Goal: Transaction & Acquisition: Book appointment/travel/reservation

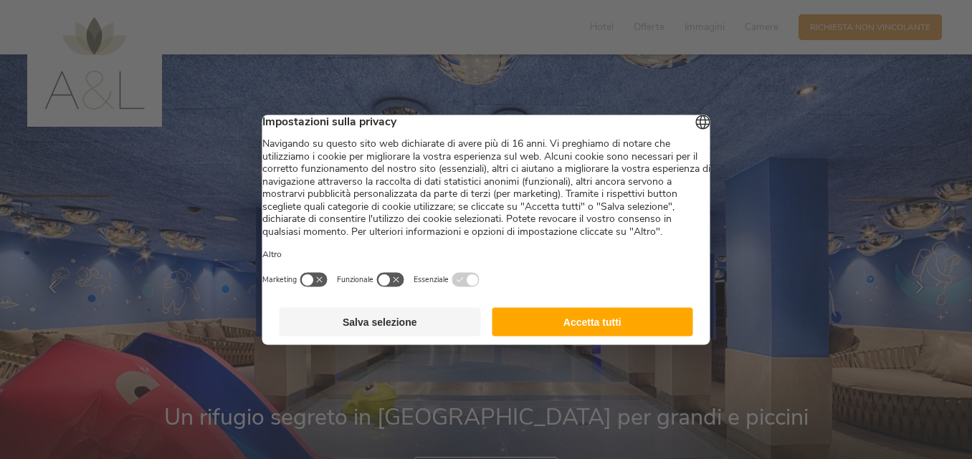
click at [575, 336] on button "Accetta tutti" at bounding box center [592, 321] width 201 height 29
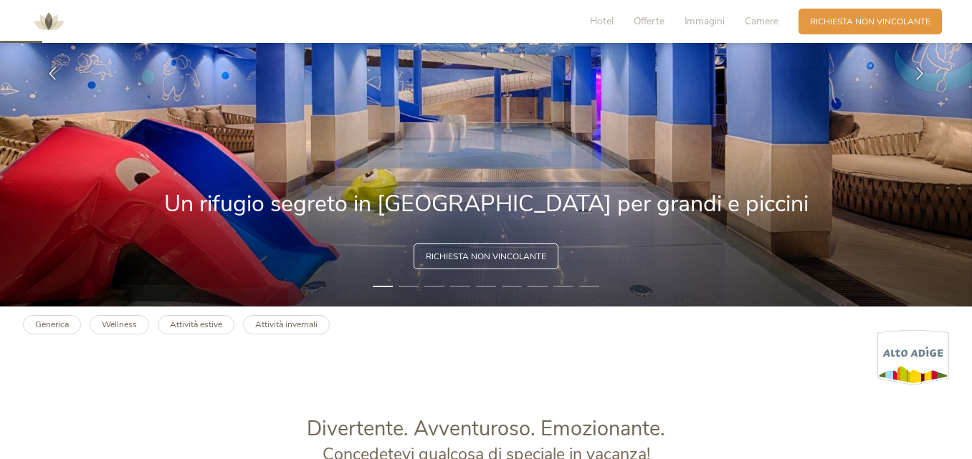
scroll to position [215, 0]
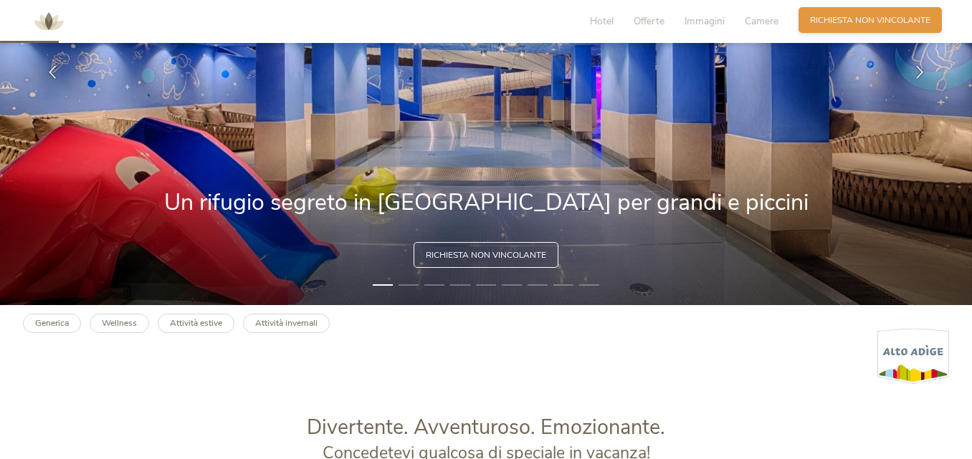
click at [821, 24] on span "Richiesta non vincolante" at bounding box center [870, 20] width 120 height 12
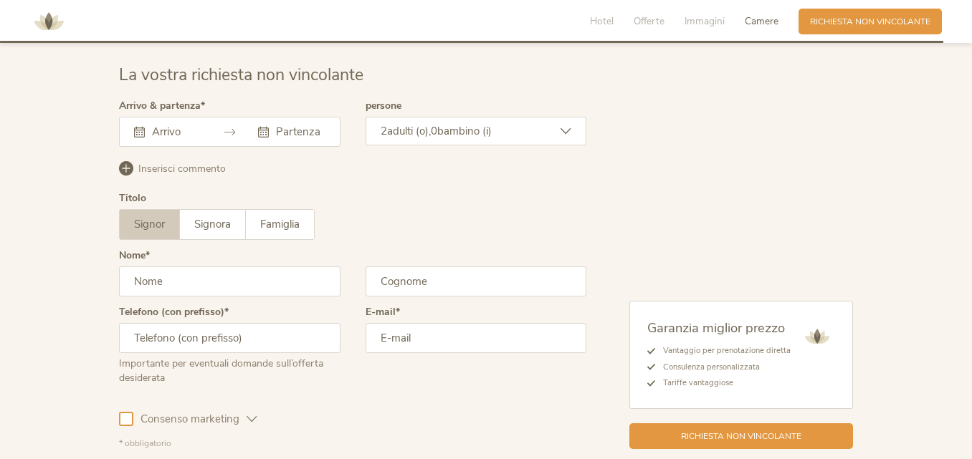
scroll to position [3460, 0]
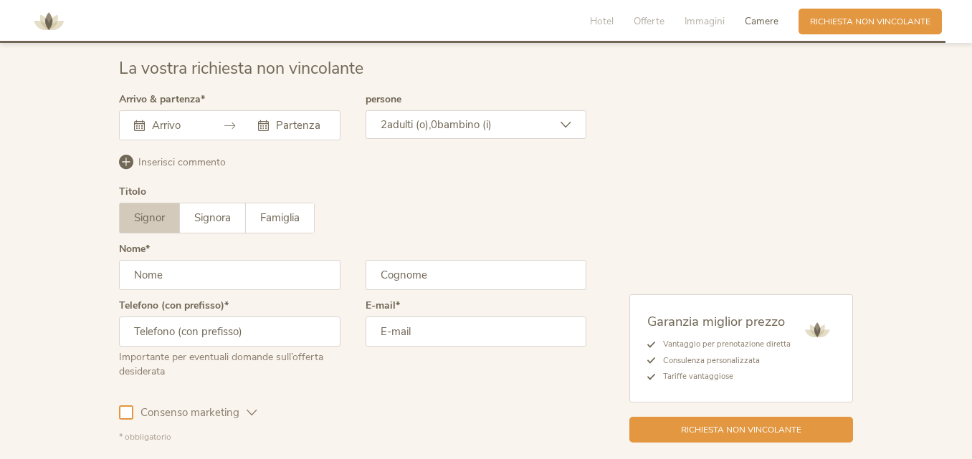
click at [199, 138] on div at bounding box center [229, 125] width 221 height 30
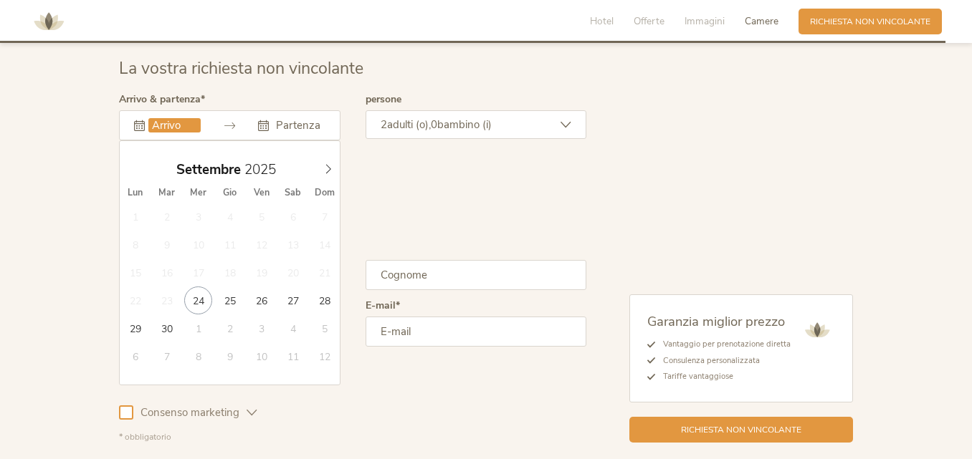
click at [199, 129] on input "text" at bounding box center [174, 125] width 52 height 14
click at [330, 171] on icon at bounding box center [328, 169] width 10 height 10
type input "03.10.2025"
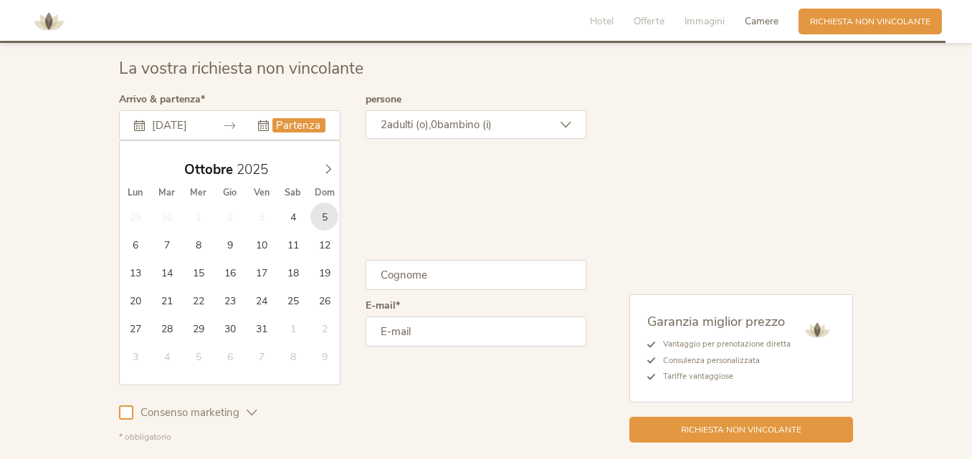
type input "05.10.2025"
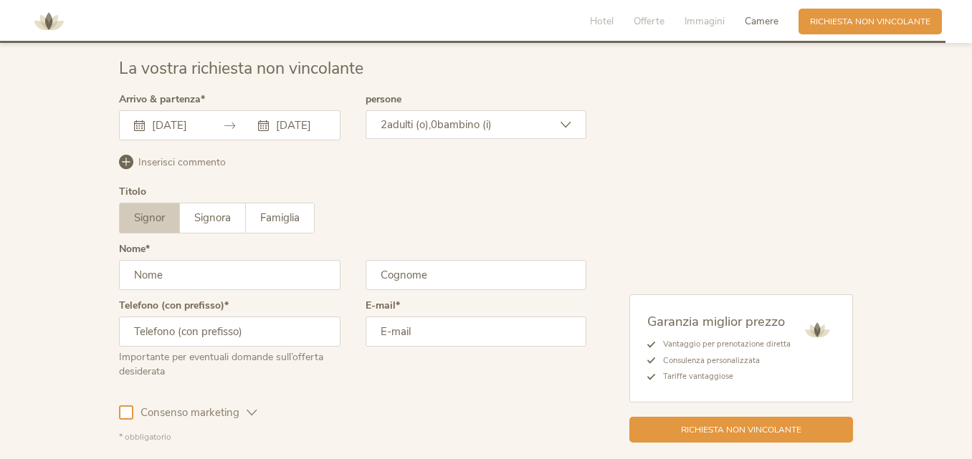
click at [528, 125] on div "2 adulti (o), 0 bambino (i)" at bounding box center [476, 124] width 221 height 29
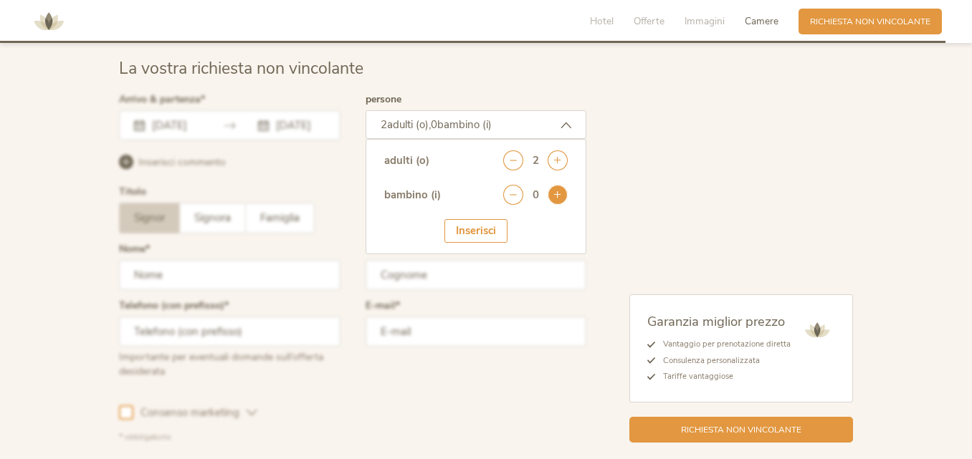
click at [558, 199] on icon at bounding box center [558, 195] width 20 height 20
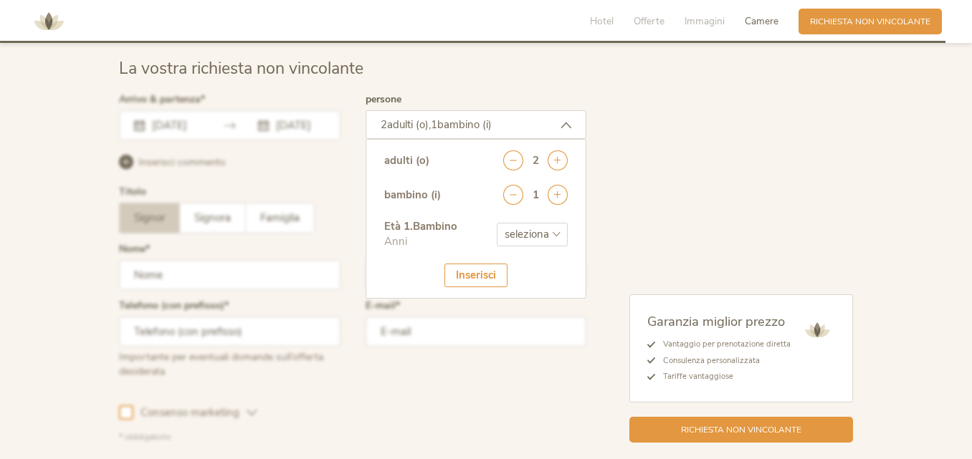
click at [545, 232] on select "seleziona 0 1 2 3 4 5 6 7 8 9 10 11 12 13 14 15 16 17" at bounding box center [532, 235] width 71 height 24
click at [497, 223] on select "seleziona 0 1 2 3 4 5 6 7 8 9 10 11 12 13 14 15 16 17" at bounding box center [532, 235] width 71 height 24
click at [540, 233] on select "seleziona 0 1 2 3 4 5 6 7 8 9 10 11 12 13 14 15 16 17" at bounding box center [532, 235] width 71 height 24
select select "17"
click at [497, 223] on select "seleziona 0 1 2 3 4 5 6 7 8 9 10 11 12 13 14 15 16 17" at bounding box center [532, 235] width 71 height 24
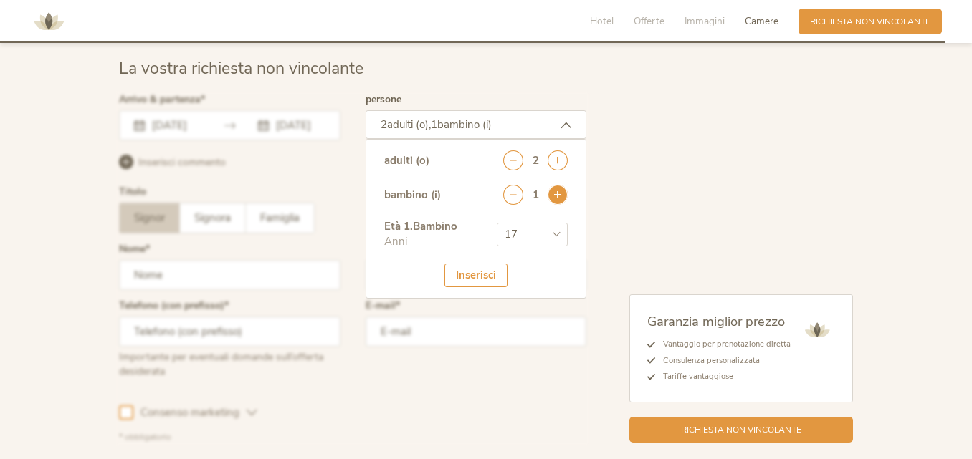
click at [555, 194] on icon at bounding box center [558, 195] width 20 height 20
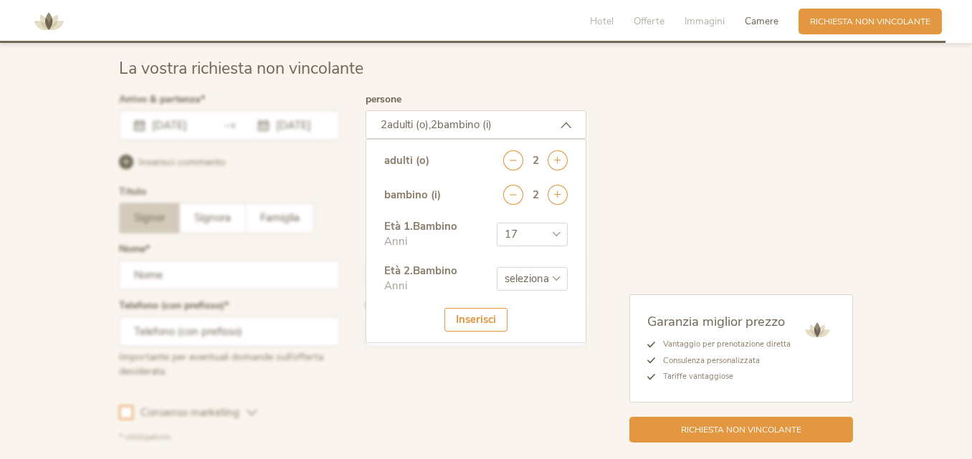
click at [548, 273] on select "seleziona 0 1 2 3 4 5 6 7 8 9 10 11 12 13 14 15 16 17" at bounding box center [532, 279] width 71 height 24
select select "10"
click at [497, 267] on select "seleziona 0 1 2 3 4 5 6 7 8 9 10 11 12 13 14 15 16 17" at bounding box center [532, 279] width 71 height 24
click at [477, 323] on div "Inserisci" at bounding box center [475, 320] width 63 height 24
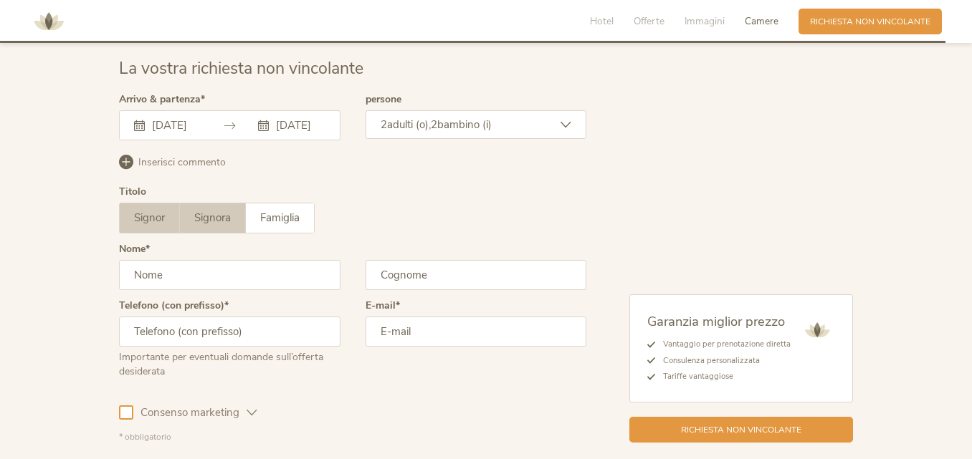
click at [211, 223] on span "Signora" at bounding box center [212, 218] width 37 height 14
click at [178, 272] on input "text" at bounding box center [229, 275] width 221 height 30
type input "Terry"
click at [405, 280] on input "text" at bounding box center [476, 275] width 221 height 30
type input "Rubino"
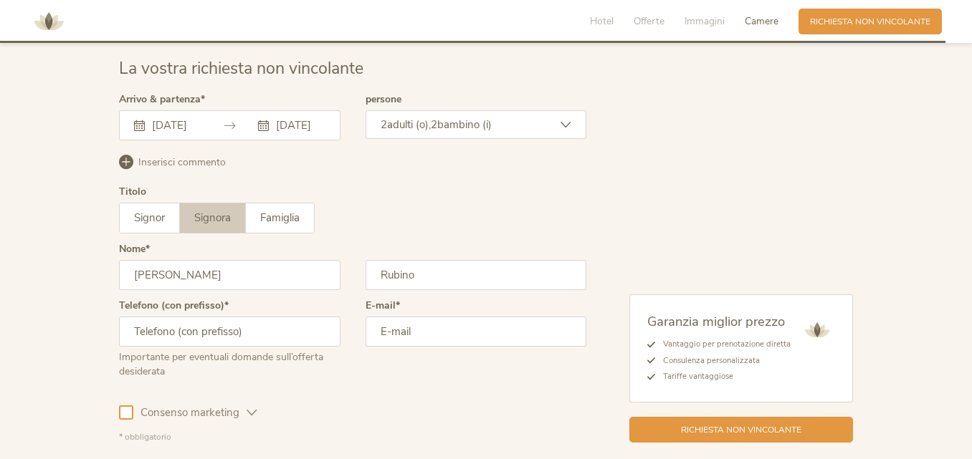
click at [188, 338] on input "text" at bounding box center [229, 332] width 221 height 30
click at [404, 328] on input "email" at bounding box center [476, 332] width 221 height 30
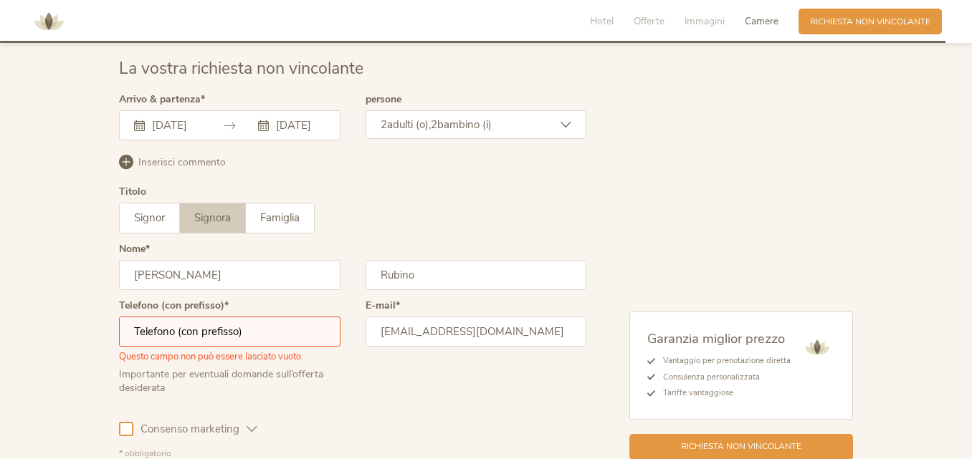
type input "sponty61@gmail.com"
click at [183, 335] on input "text" at bounding box center [229, 332] width 221 height 30
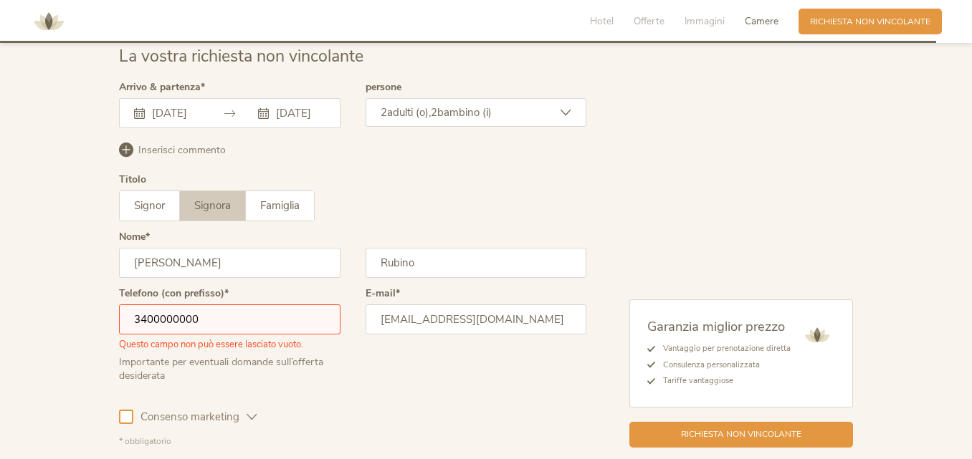
scroll to position [3503, 0]
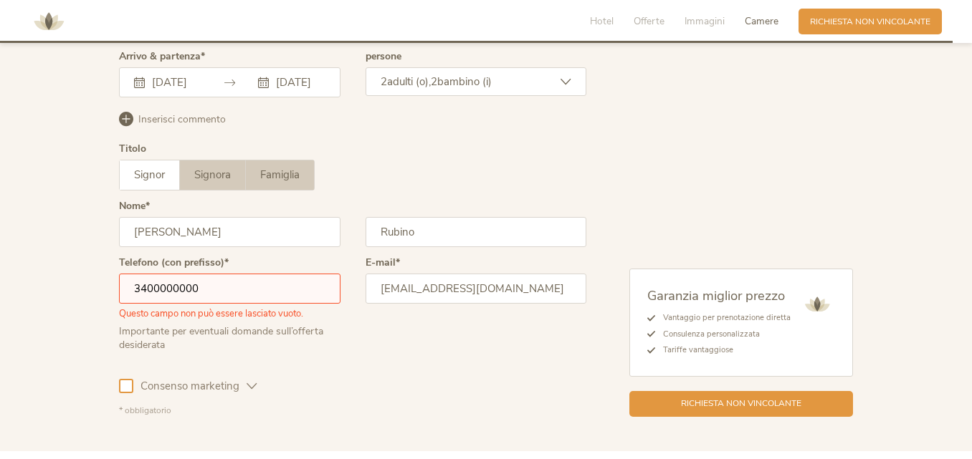
type input "3400000000"
click at [290, 164] on label "Famiglia" at bounding box center [280, 175] width 68 height 29
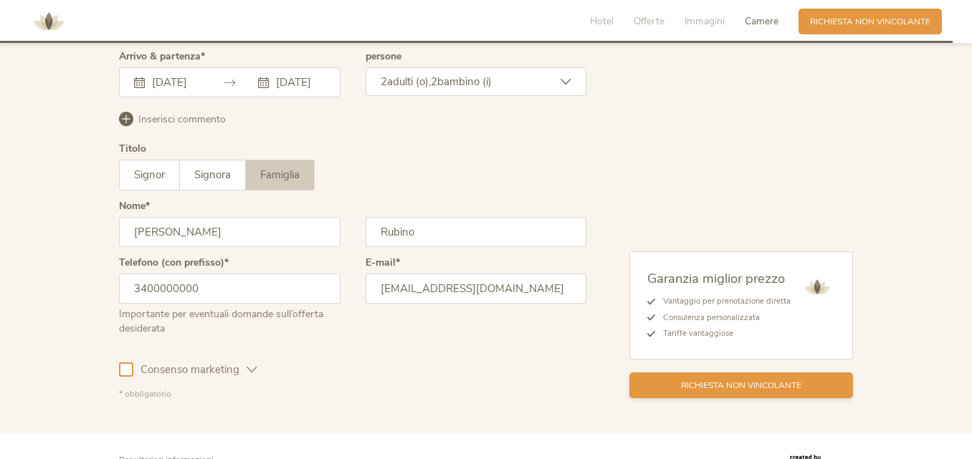
click at [690, 391] on span "Richiesta non vincolante" at bounding box center [741, 386] width 120 height 12
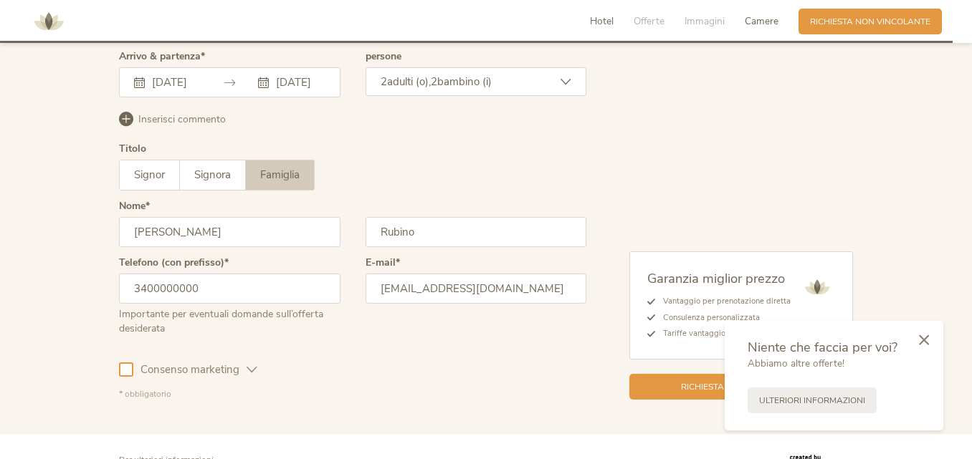
click at [605, 22] on span "Hotel" at bounding box center [602, 21] width 24 height 14
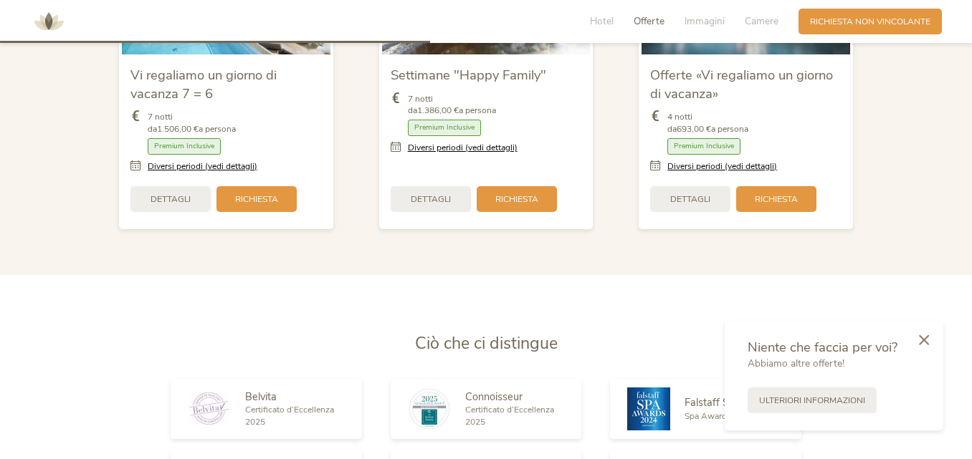
scroll to position [1575, 0]
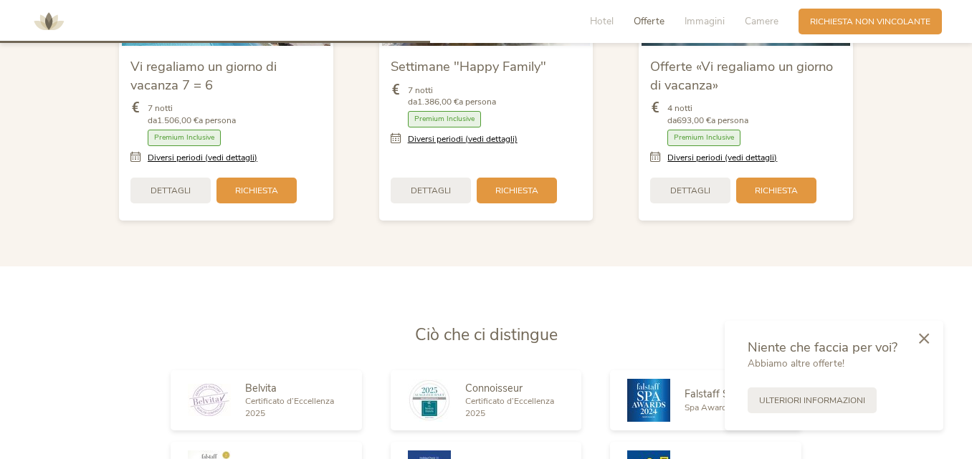
click at [929, 340] on div at bounding box center [924, 340] width 39 height 40
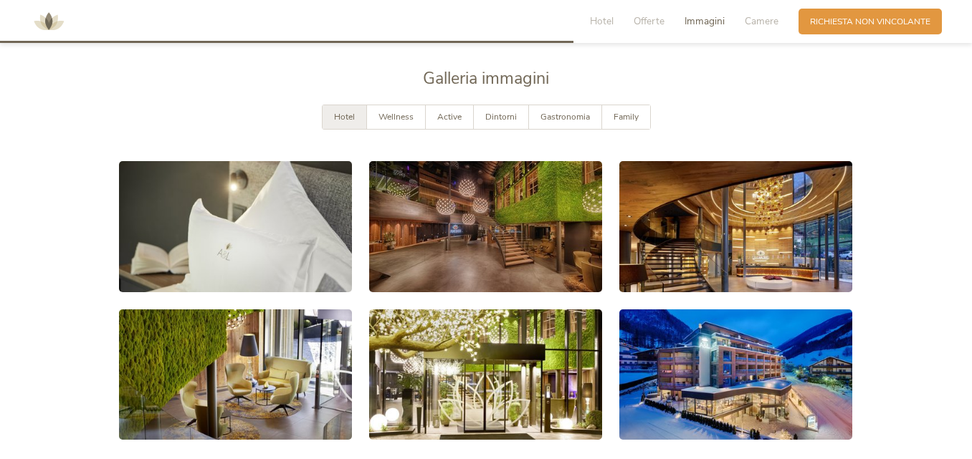
scroll to position [2148, 0]
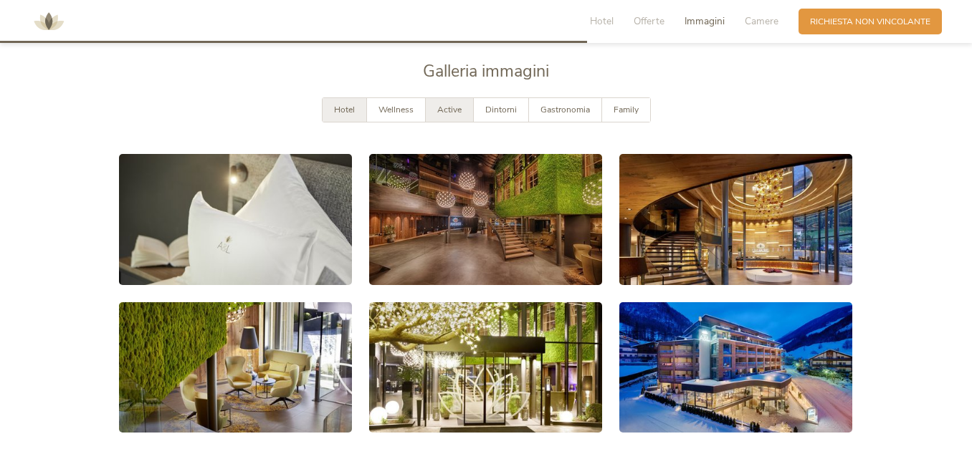
click at [447, 113] on span "Active" at bounding box center [449, 109] width 24 height 11
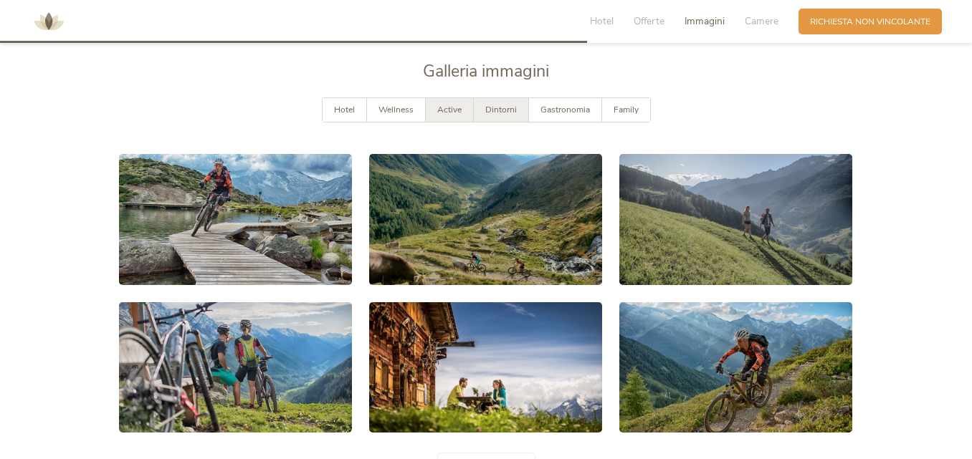
click at [518, 114] on div "Dintorni" at bounding box center [501, 110] width 55 height 24
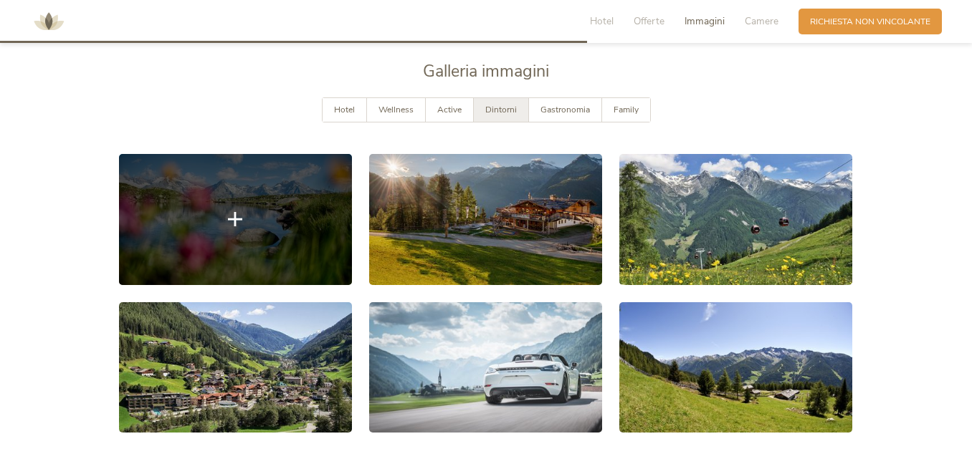
click at [286, 205] on link at bounding box center [235, 219] width 233 height 131
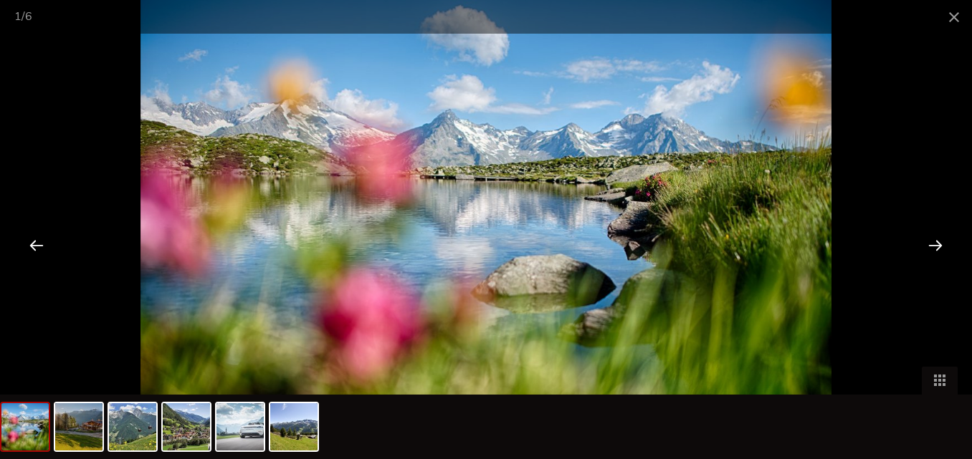
click at [930, 247] on div at bounding box center [935, 245] width 44 height 44
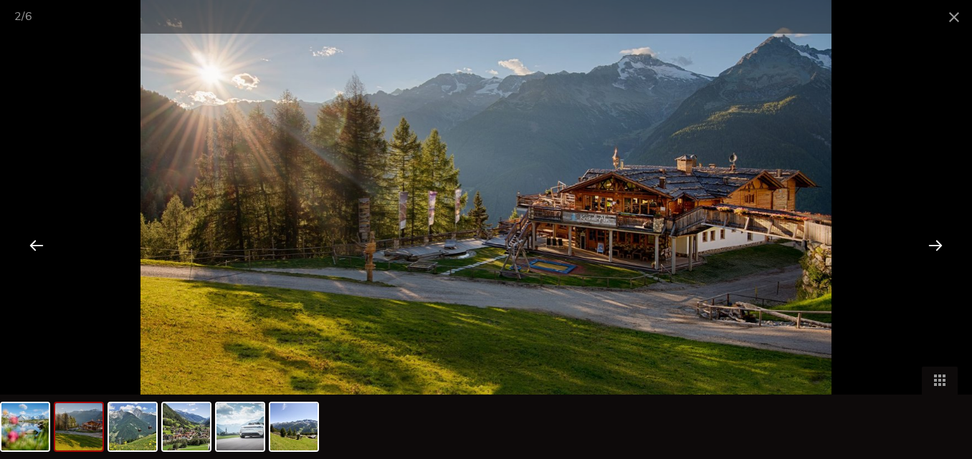
click at [930, 247] on div at bounding box center [935, 245] width 44 height 44
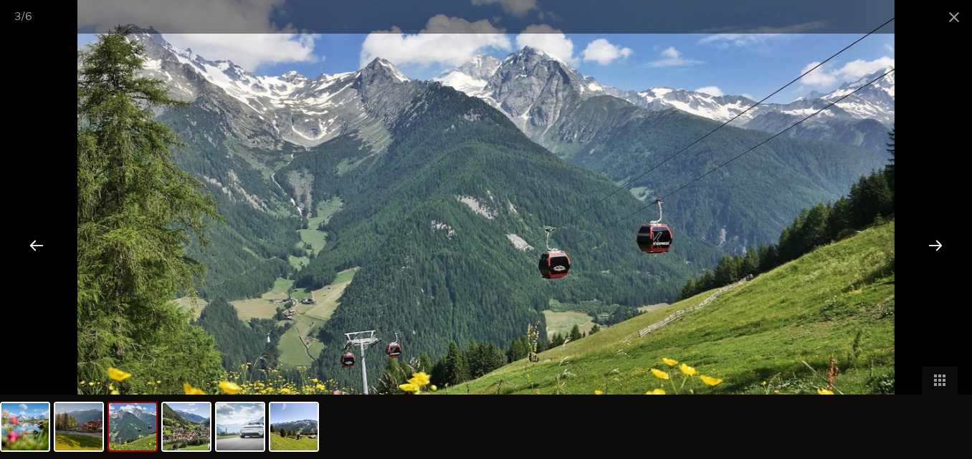
click at [930, 247] on div at bounding box center [935, 245] width 44 height 44
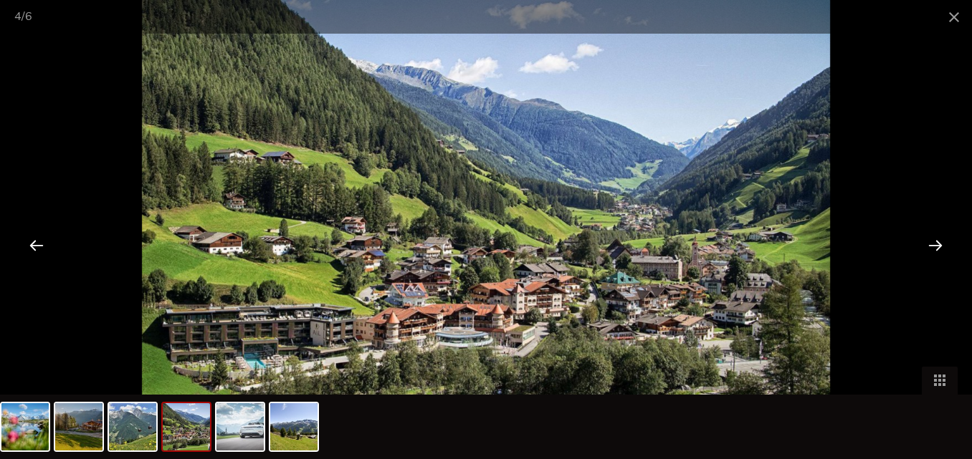
click at [930, 247] on div at bounding box center [935, 245] width 44 height 44
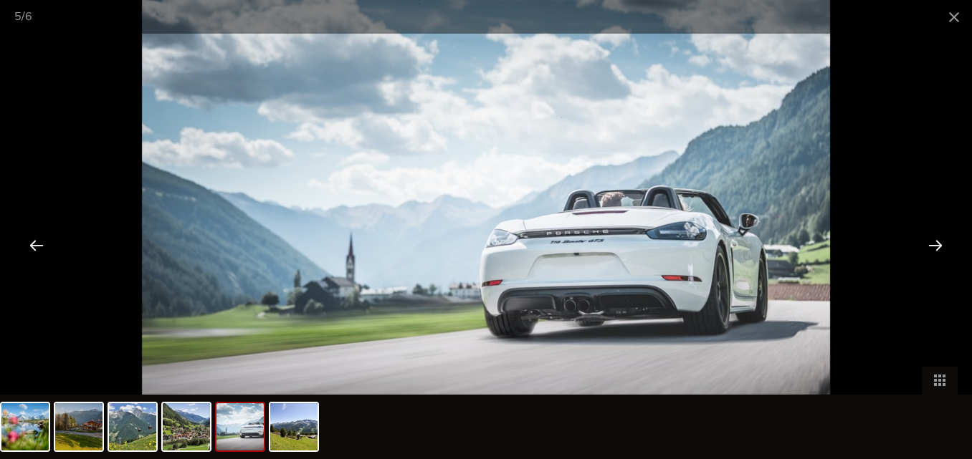
click at [930, 247] on div at bounding box center [935, 245] width 44 height 44
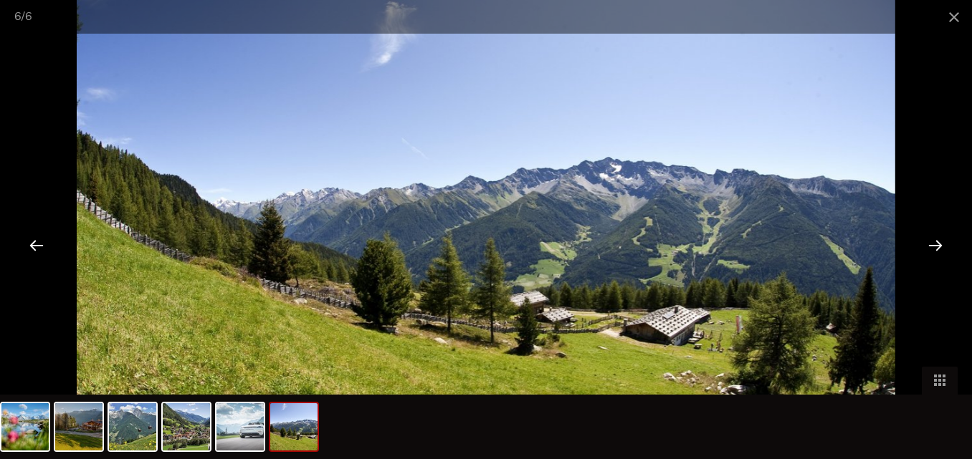
click at [930, 247] on div at bounding box center [935, 245] width 44 height 44
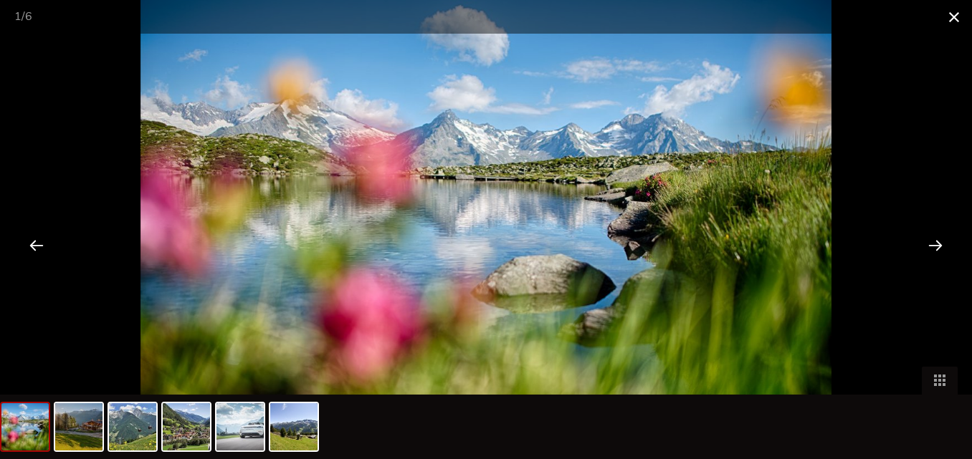
click at [952, 24] on span at bounding box center [954, 17] width 36 height 34
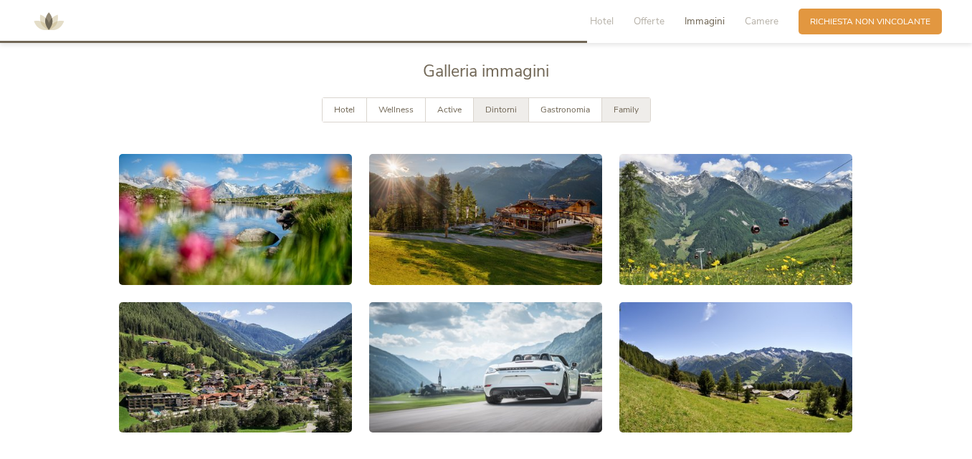
click at [642, 108] on div "Family" at bounding box center [626, 110] width 48 height 24
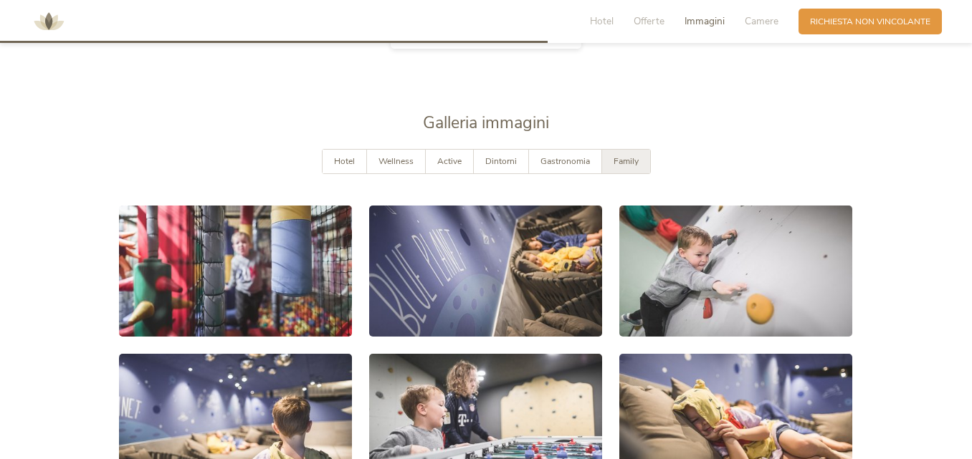
scroll to position [2005, 0]
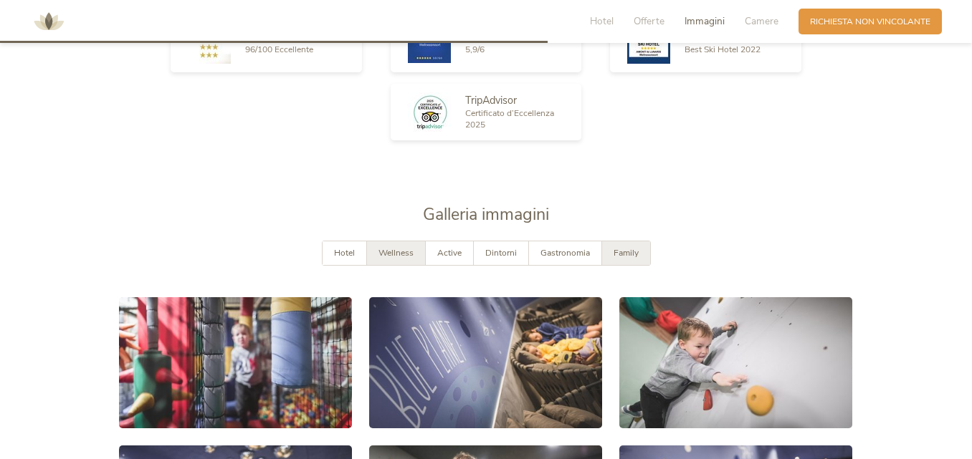
click at [394, 262] on div "Wellness" at bounding box center [396, 254] width 59 height 24
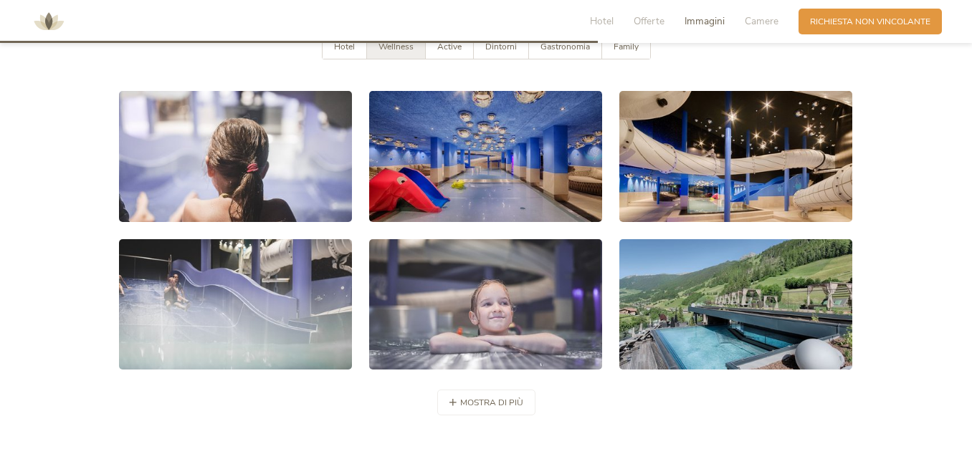
scroll to position [2220, 0]
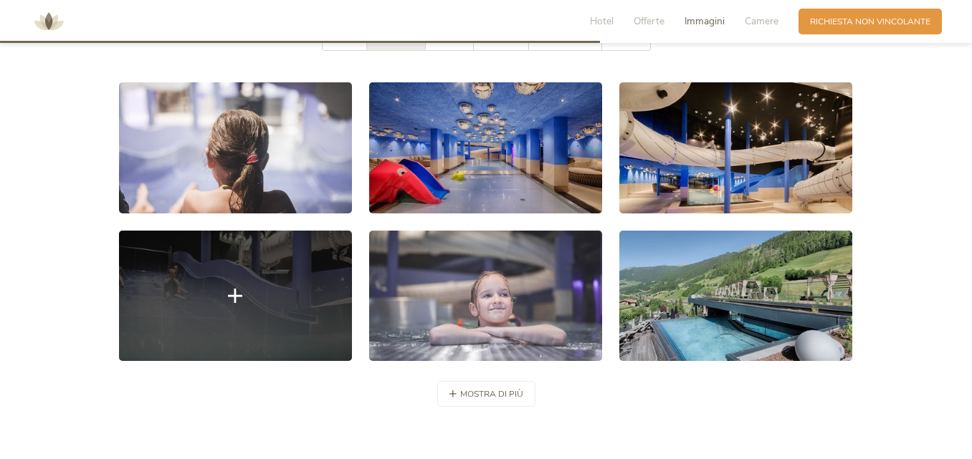
click at [212, 311] on link at bounding box center [235, 296] width 233 height 131
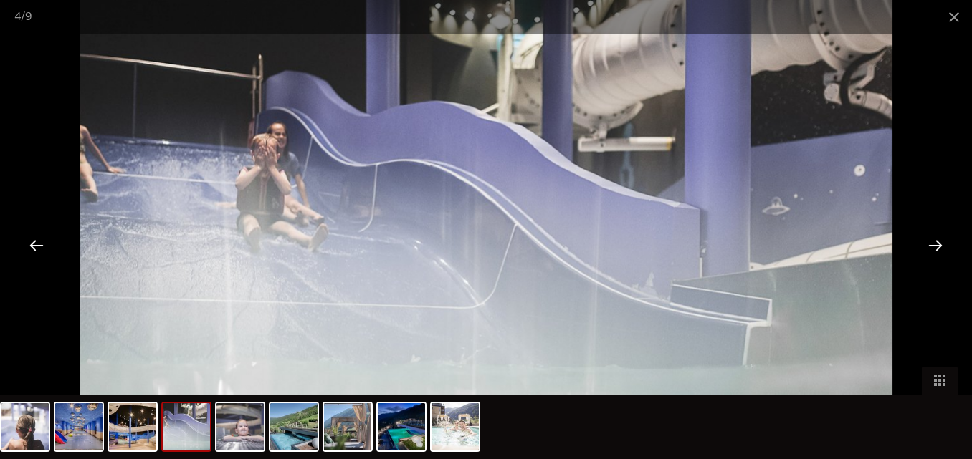
scroll to position [2363, 0]
click at [930, 248] on div at bounding box center [935, 245] width 44 height 44
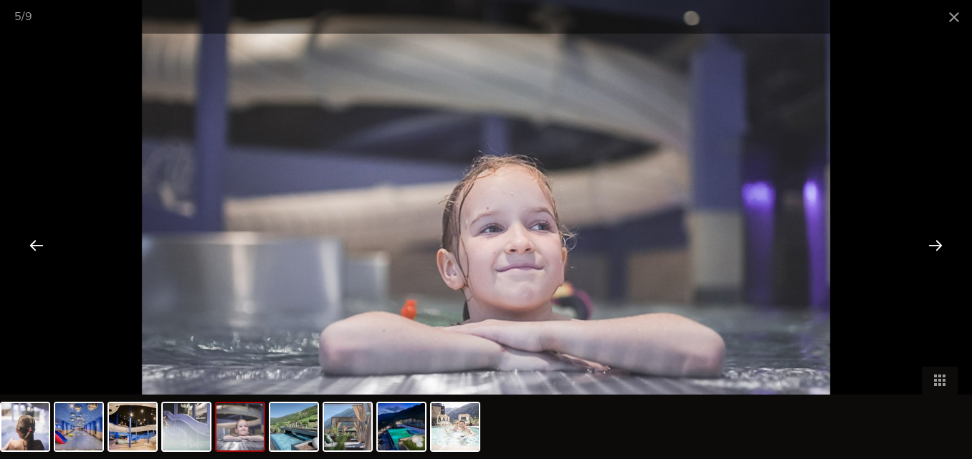
click at [930, 248] on div at bounding box center [935, 245] width 44 height 44
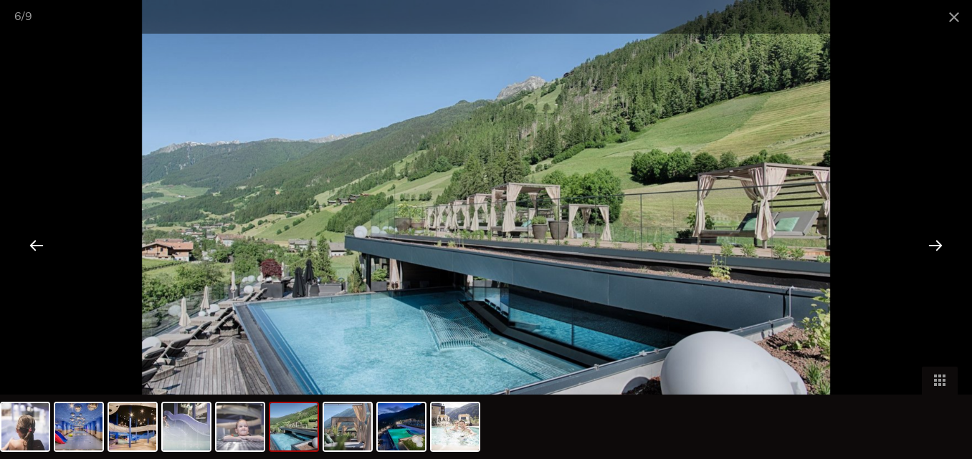
click at [930, 248] on div at bounding box center [935, 245] width 44 height 44
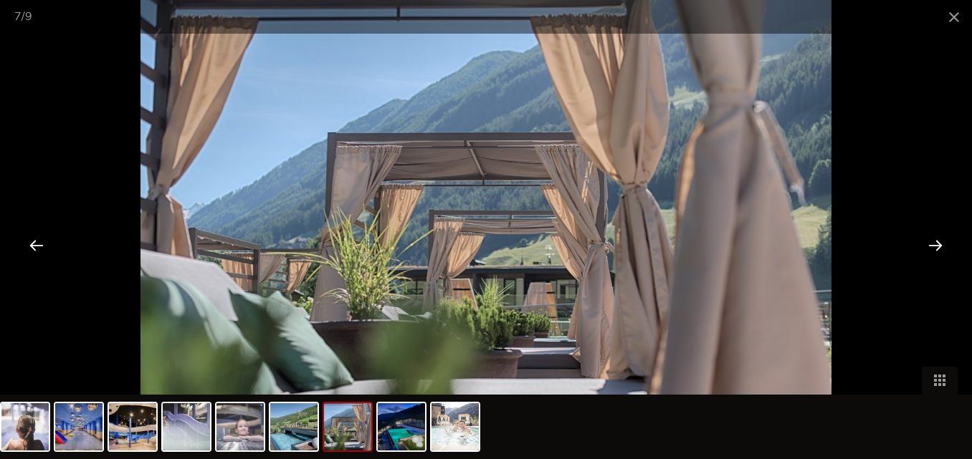
click at [930, 248] on div at bounding box center [935, 245] width 44 height 44
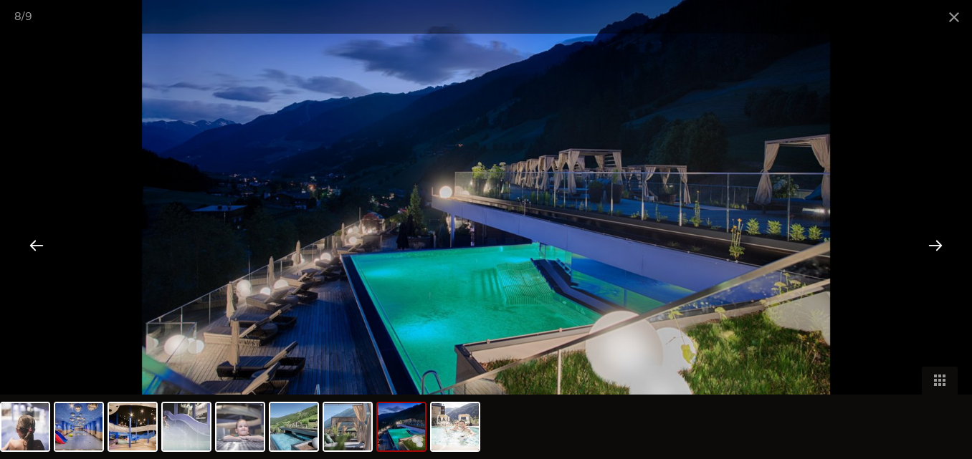
click at [930, 248] on div at bounding box center [935, 245] width 44 height 44
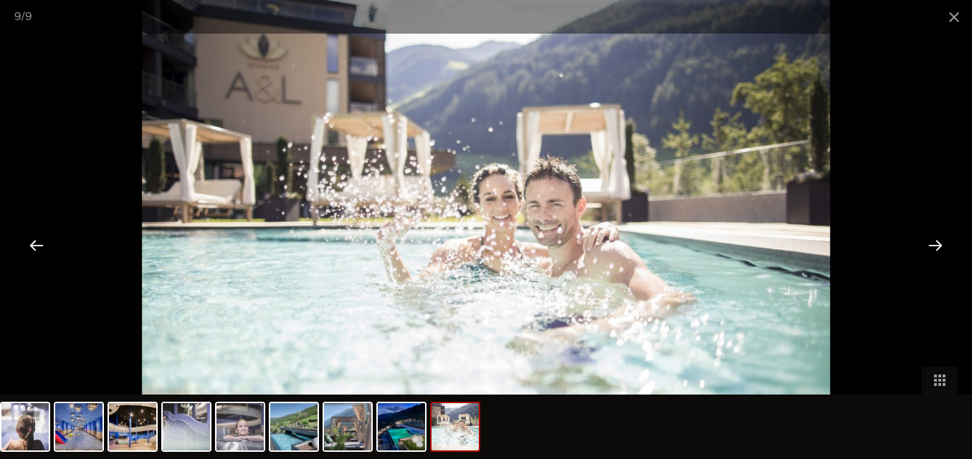
click at [930, 248] on div at bounding box center [935, 245] width 44 height 44
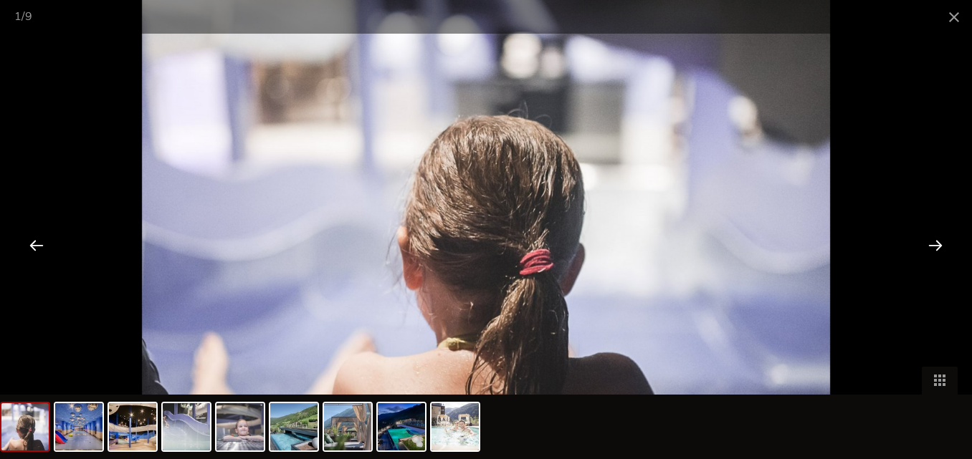
click at [930, 248] on div at bounding box center [935, 245] width 44 height 44
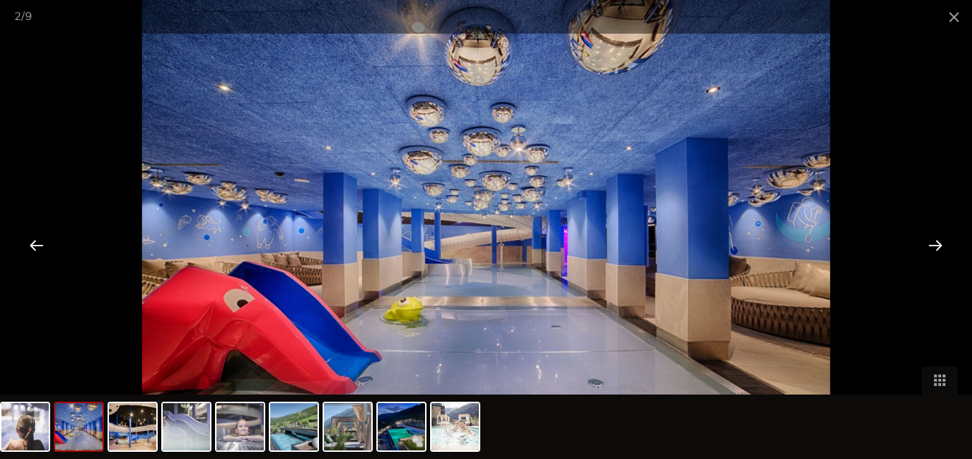
click at [930, 248] on div at bounding box center [935, 245] width 44 height 44
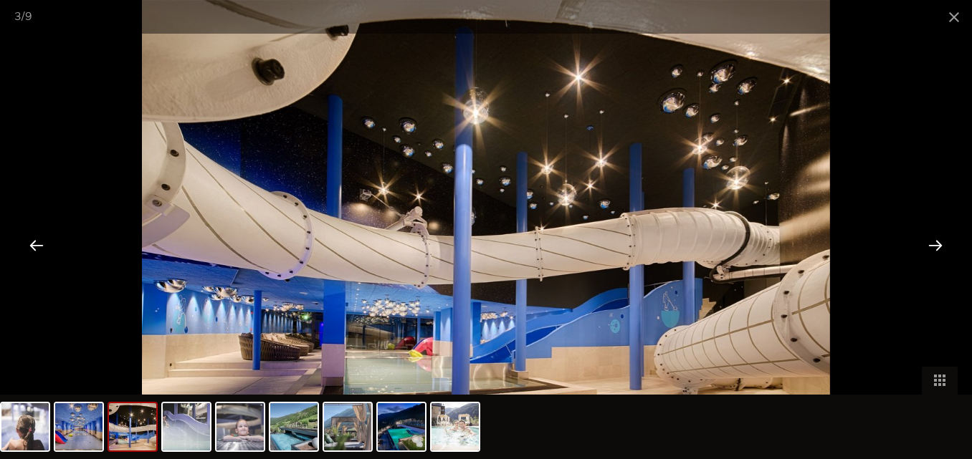
click at [930, 248] on div at bounding box center [935, 245] width 44 height 44
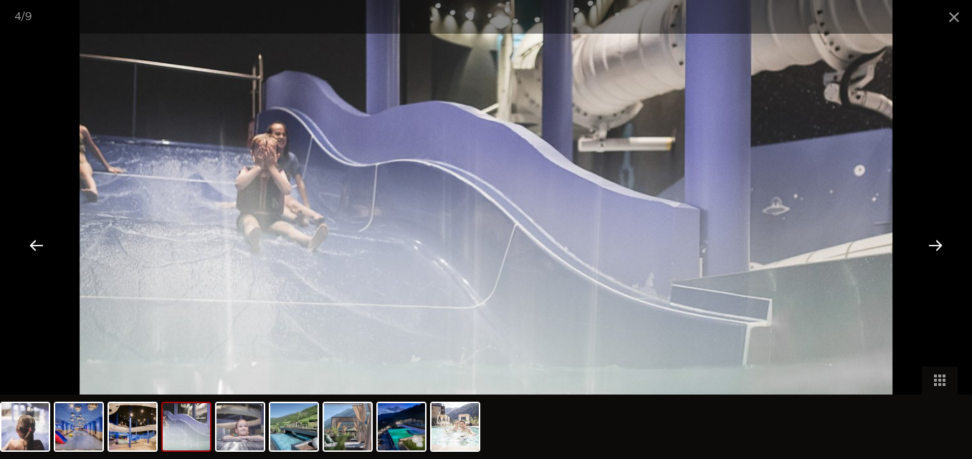
click at [930, 248] on div at bounding box center [935, 245] width 44 height 44
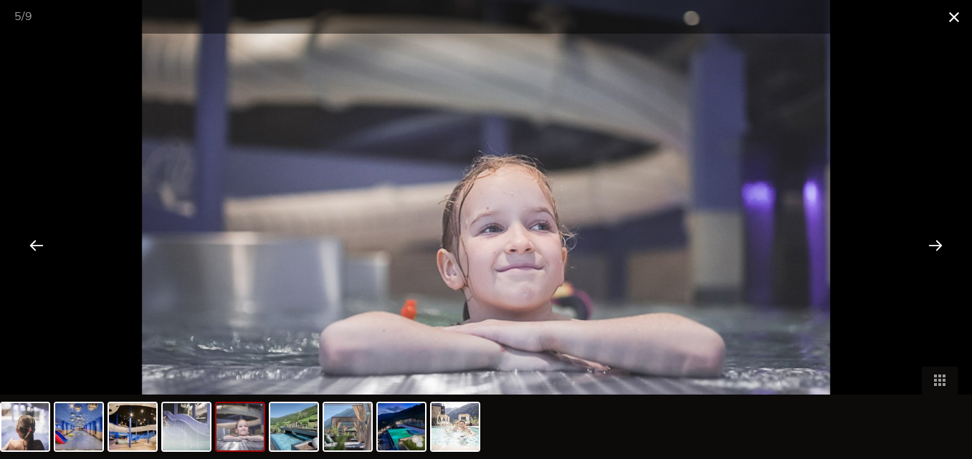
click at [963, 22] on span at bounding box center [954, 17] width 36 height 34
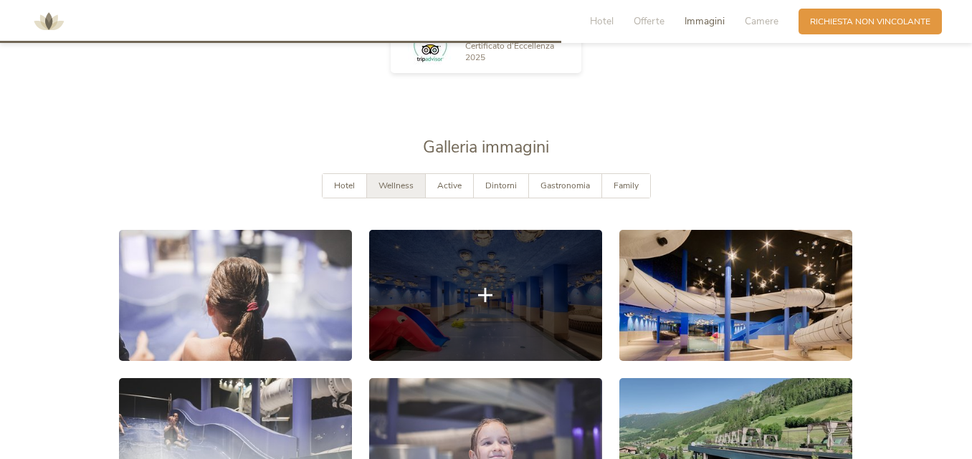
scroll to position [2076, 0]
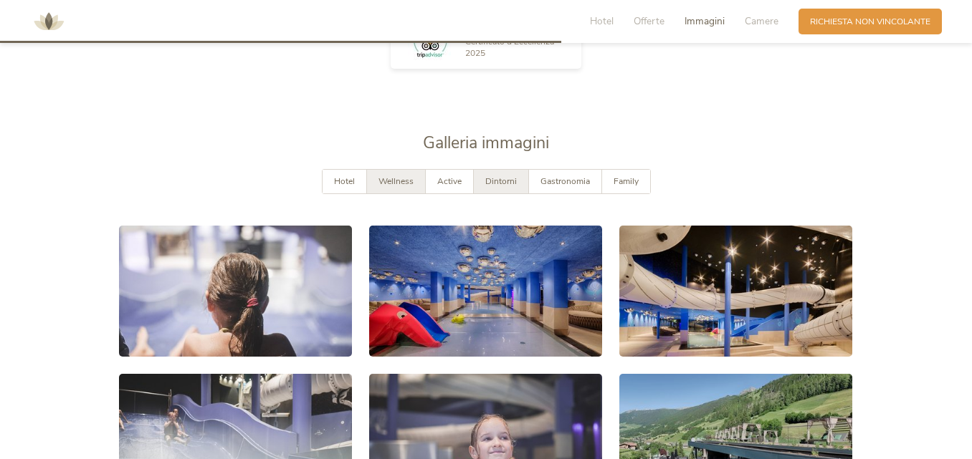
click at [497, 191] on div "Dintorni" at bounding box center [501, 182] width 55 height 24
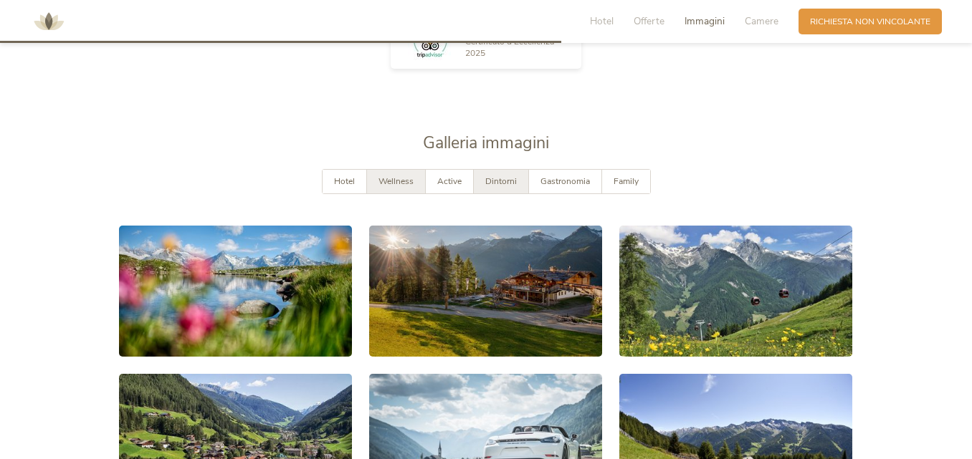
click at [408, 185] on span "Wellness" at bounding box center [395, 181] width 35 height 11
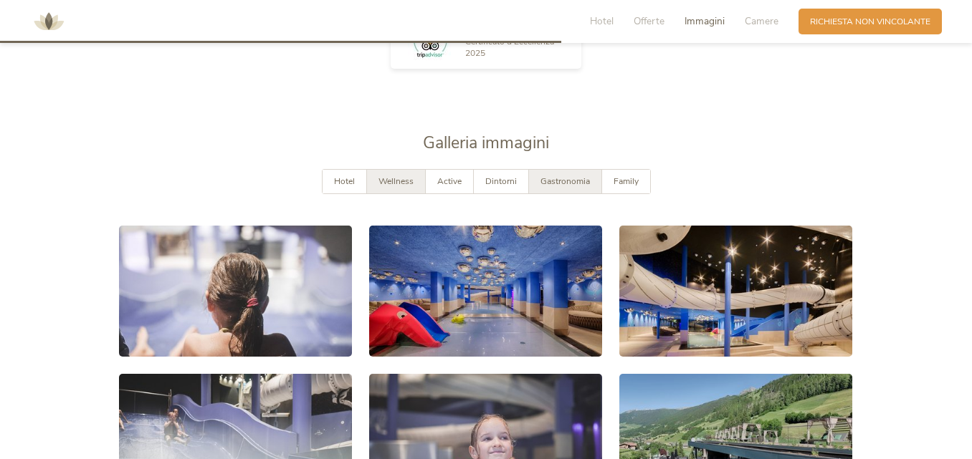
click at [561, 180] on span "Gastronomia" at bounding box center [564, 181] width 49 height 11
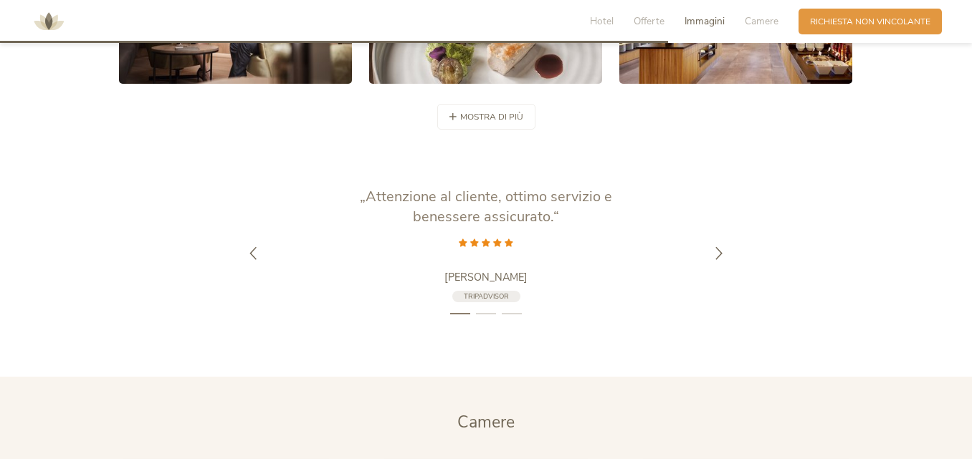
scroll to position [2507, 0]
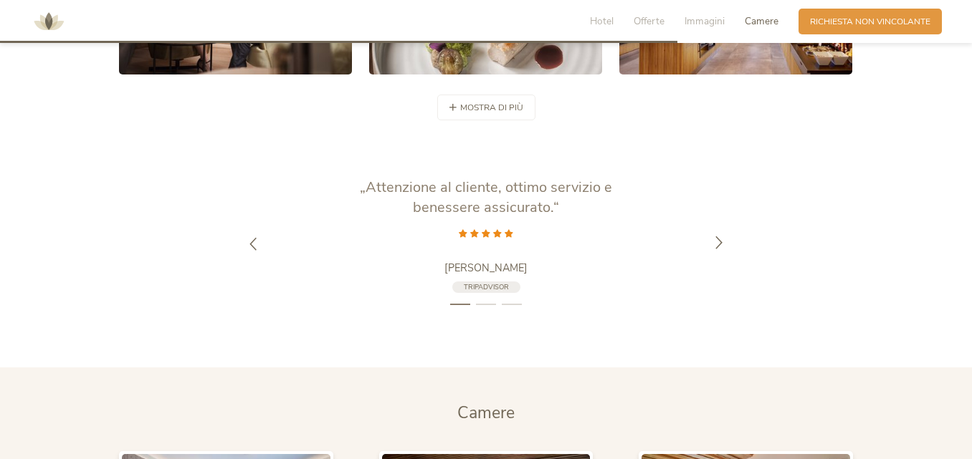
click at [713, 239] on icon at bounding box center [718, 243] width 13 height 13
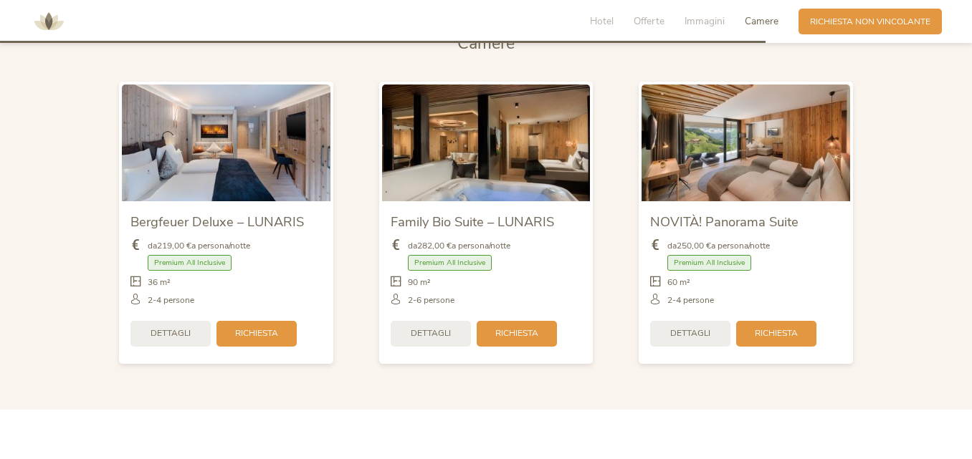
scroll to position [2865, 0]
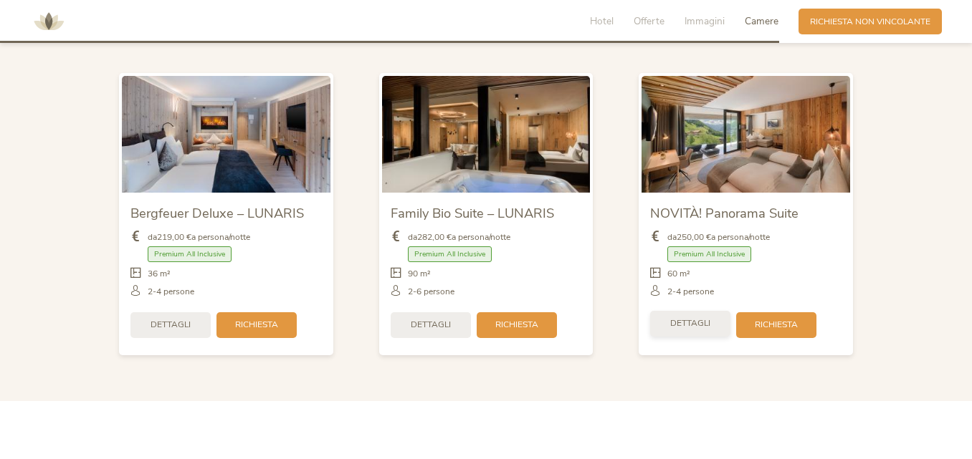
click at [670, 337] on div "Dettagli Richiesta" at bounding box center [745, 325] width 191 height 37
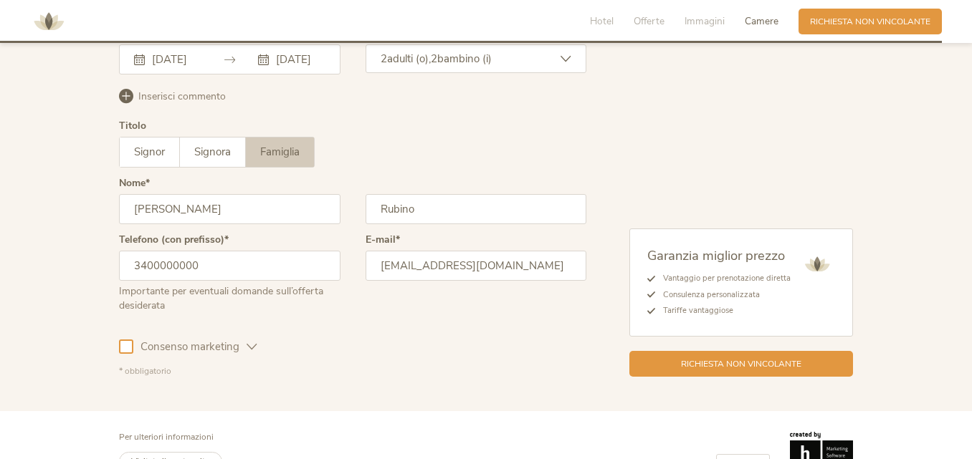
scroll to position [3575, 0]
